Goal: Information Seeking & Learning: Learn about a topic

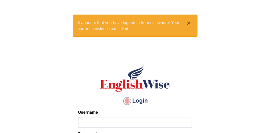
click at [189, 22] on button "×" at bounding box center [189, 23] width 4 height 7
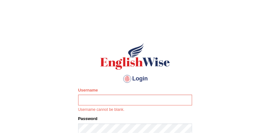
scroll to position [28, 0]
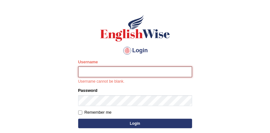
click at [126, 70] on input "Username" at bounding box center [135, 71] width 114 height 11
type input "sabitra"
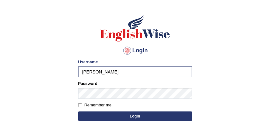
click at [133, 117] on button "Login" at bounding box center [135, 115] width 114 height 9
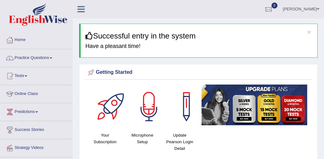
click at [44, 58] on link "Practice Questions" at bounding box center [36, 57] width 72 height 16
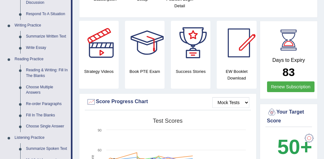
scroll to position [140, 0]
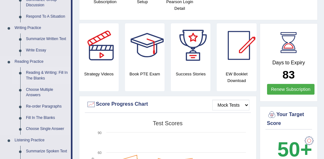
click at [52, 74] on link "Reading & Writing: Fill In The Blanks" at bounding box center [47, 75] width 48 height 17
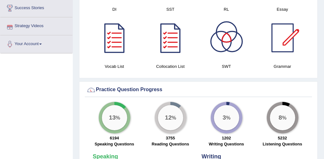
scroll to position [484, 0]
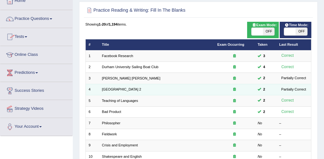
scroll to position [50, 0]
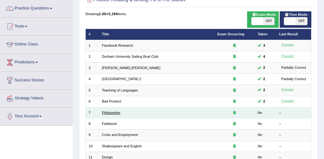
click at [115, 114] on link "Philosopher" at bounding box center [111, 113] width 18 height 4
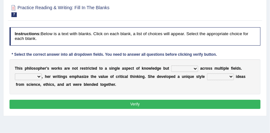
scroll to position [54, 0]
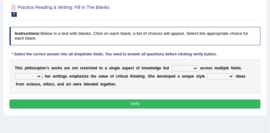
click at [196, 69] on select "constrain contain assemble extend" at bounding box center [184, 68] width 27 height 6
select select "contain"
click at [39, 77] on select "Rather So Moreover Likely" at bounding box center [28, 76] width 27 height 6
select select "Moreover"
click at [231, 77] on select "in that that which in which" at bounding box center [220, 76] width 27 height 6
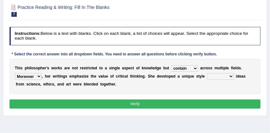
select select "in that"
click at [188, 104] on button "Verify" at bounding box center [134, 103] width 251 height 9
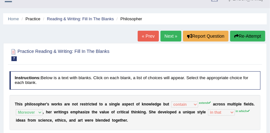
scroll to position [10, 0]
click at [249, 36] on button "Re-Attempt" at bounding box center [247, 36] width 35 height 11
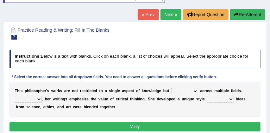
scroll to position [52, 0]
click at [196, 90] on select "constrain contain assemble extend" at bounding box center [184, 91] width 27 height 6
select select "extend"
click at [39, 99] on select "Rather So Moreover Likely" at bounding box center [28, 99] width 27 height 6
select select "Moreover"
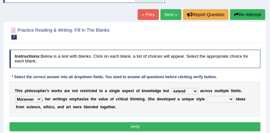
click at [230, 100] on select "in that that which in which" at bounding box center [220, 99] width 27 height 6
select select "that"
click at [173, 127] on button "Verify" at bounding box center [134, 126] width 251 height 9
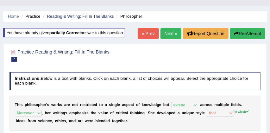
scroll to position [8, 0]
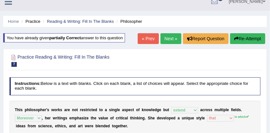
click at [245, 38] on button "Re-Attempt" at bounding box center [247, 38] width 35 height 11
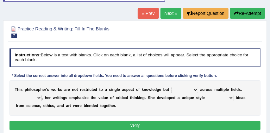
scroll to position [54, 0]
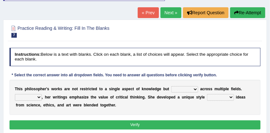
click at [196, 89] on select "constrain contain assemble extend" at bounding box center [184, 89] width 27 height 6
select select "extend"
click at [39, 96] on select "Rather So Moreover Likely" at bounding box center [28, 97] width 27 height 6
select select "Moreover"
click at [231, 97] on select "in that that which in which" at bounding box center [220, 97] width 27 height 6
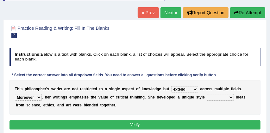
select select "in which"
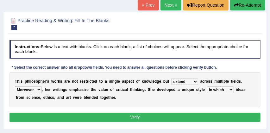
scroll to position [65, 0]
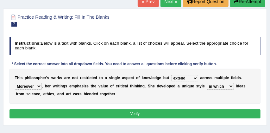
click at [181, 111] on button "Verify" at bounding box center [134, 113] width 251 height 9
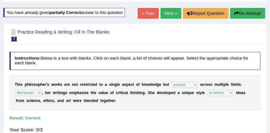
scroll to position [31, 0]
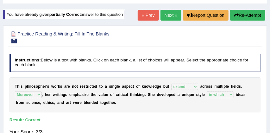
click at [169, 15] on link "Next »" at bounding box center [170, 15] width 21 height 11
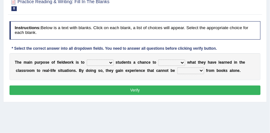
scroll to position [60, 0]
click at [112, 62] on select "resemble stow rave offer" at bounding box center [100, 62] width 27 height 6
select select "offer"
click at [183, 62] on select "compare align apply dismount" at bounding box center [171, 62] width 27 height 6
select select "compare"
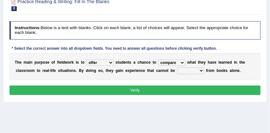
click at [201, 71] on select "originated prepared obtained touted" at bounding box center [190, 70] width 27 height 6
select select "obtained"
click at [186, 90] on button "Verify" at bounding box center [134, 89] width 251 height 9
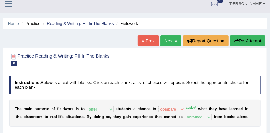
scroll to position [5, 0]
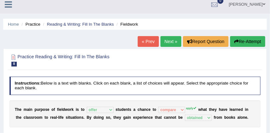
click at [247, 43] on button "Re-Attempt" at bounding box center [247, 41] width 35 height 11
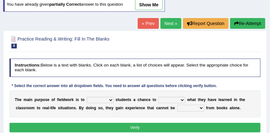
scroll to position [53, 0]
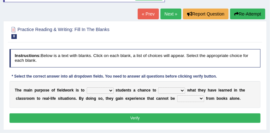
click at [111, 91] on select "resemble stow rave offer" at bounding box center [100, 90] width 27 height 6
select select "offer"
click at [183, 90] on select "compare align apply dismount" at bounding box center [171, 90] width 27 height 6
select select "apply"
click at [201, 98] on select "originated prepared obtained touted" at bounding box center [190, 98] width 27 height 6
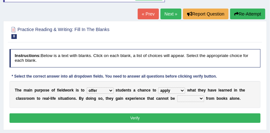
select select "obtained"
click at [166, 119] on button "Verify" at bounding box center [134, 117] width 251 height 9
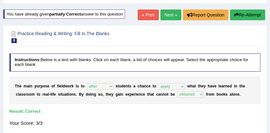
scroll to position [30, 0]
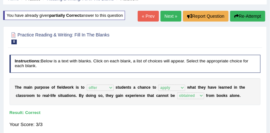
click at [168, 15] on link "Next »" at bounding box center [170, 16] width 21 height 11
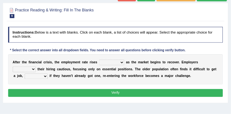
scroll to position [50, 0]
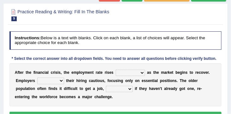
click at [141, 73] on select "normally conversely strenuously sharply" at bounding box center [130, 73] width 29 height 6
select select "normally"
click at [61, 81] on select "keeping kept keep are kept" at bounding box center [50, 80] width 27 height 6
select select "keep"
click at [130, 89] on select "although while then because" at bounding box center [119, 89] width 27 height 6
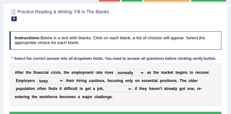
select select "although"
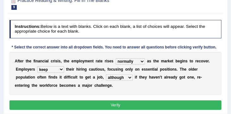
scroll to position [62, 0]
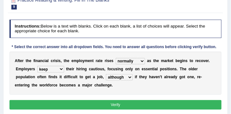
click at [118, 105] on button "Verify" at bounding box center [115, 104] width 213 height 9
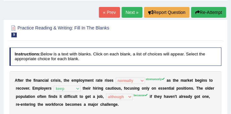
scroll to position [34, 0]
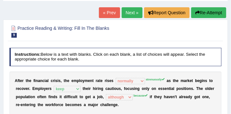
click at [214, 11] on button "Re-Attempt" at bounding box center [208, 12] width 35 height 11
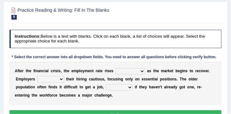
scroll to position [72, 0]
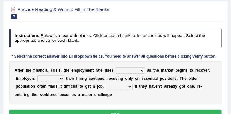
click at [141, 71] on select "normally conversely strenuously sharply" at bounding box center [130, 70] width 29 height 6
select select "strenuously"
click at [60, 79] on select "keeping kept keep are kept" at bounding box center [50, 78] width 27 height 6
select select "keep"
click at [130, 88] on select "although while then because" at bounding box center [119, 86] width 27 height 6
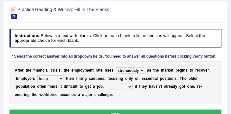
select select "because"
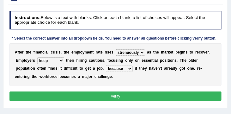
scroll to position [93, 0]
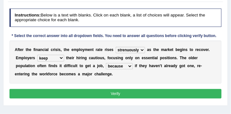
click at [133, 94] on button "Verify" at bounding box center [115, 93] width 213 height 9
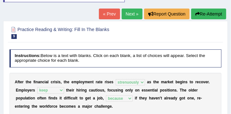
scroll to position [47, 0]
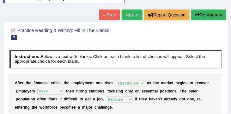
click at [130, 15] on link "Next »" at bounding box center [132, 14] width 21 height 11
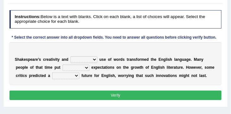
scroll to position [72, 0]
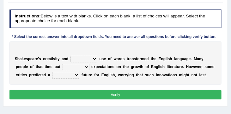
click at [94, 59] on select "idealized intensive fancied inventive" at bounding box center [84, 59] width 27 height 6
select select "intensive"
click at [87, 68] on select "wide much high more" at bounding box center [76, 67] width 27 height 6
select select "more"
click at [77, 76] on select "monetary promising irresistible daunting" at bounding box center [65, 75] width 27 height 6
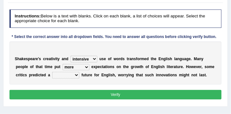
select select "promising"
click at [102, 97] on button "Verify" at bounding box center [115, 94] width 213 height 9
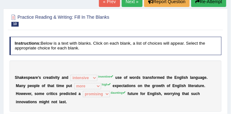
scroll to position [44, 0]
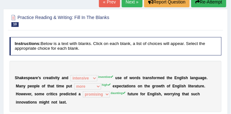
click at [213, 3] on button "Re-Attempt" at bounding box center [208, 2] width 35 height 11
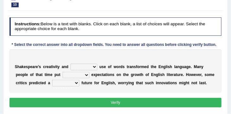
scroll to position [85, 0]
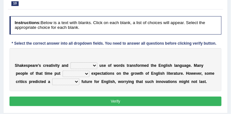
click at [94, 66] on select "idealized intensive fancied inventive" at bounding box center [84, 65] width 27 height 6
select select "inventive"
click at [88, 75] on select "wide much high more" at bounding box center [76, 74] width 27 height 6
select select "high"
click at [77, 82] on select "monetary promising irresistible daunting" at bounding box center [65, 81] width 27 height 6
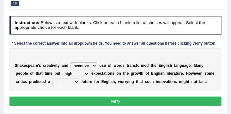
select select "monetary"
click at [102, 101] on button "Verify" at bounding box center [115, 100] width 213 height 9
